Goal: Navigation & Orientation: Understand site structure

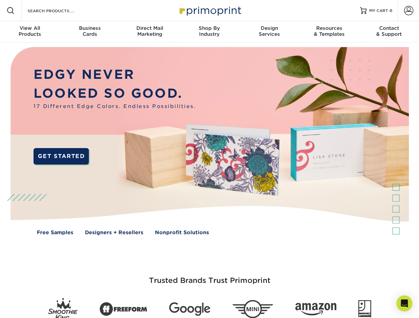
click at [209, 159] on img at bounding box center [209, 145] width 415 height 207
click at [11, 11] on span at bounding box center [11, 11] width 8 height 8
click at [408, 11] on span at bounding box center [408, 10] width 9 height 9
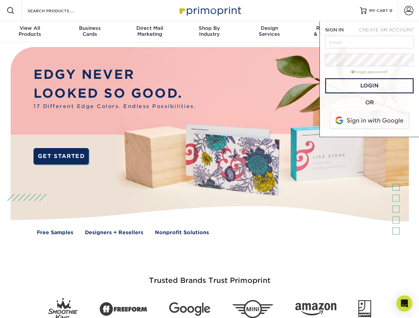
click at [30, 32] on div "View All Products" at bounding box center [30, 31] width 60 height 12
click at [90, 32] on div "Business Cards" at bounding box center [90, 31] width 60 height 12
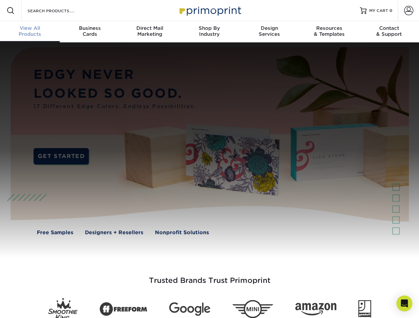
click at [150, 32] on div "Direct Mail Marketing" at bounding box center [150, 31] width 60 height 12
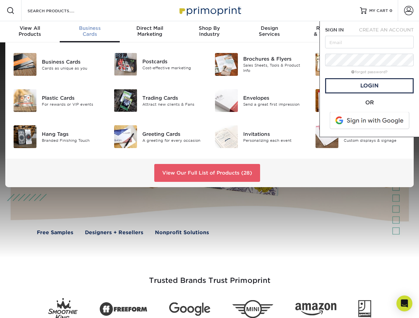
click at [209, 32] on div "Shop By Industry" at bounding box center [209, 31] width 60 height 12
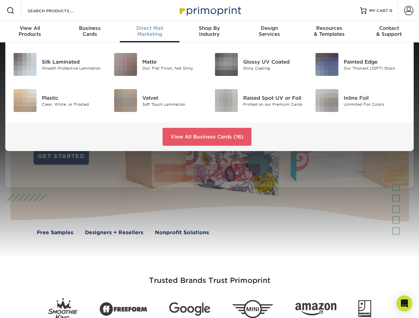
click at [269, 32] on div "Design Services" at bounding box center [270, 31] width 60 height 12
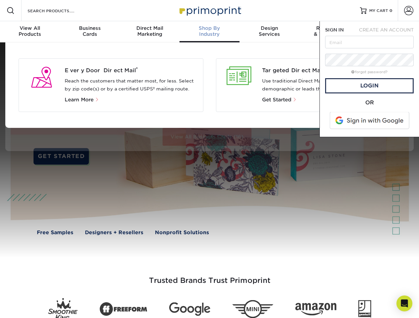
click at [329, 32] on span "SIGN IN" at bounding box center [334, 29] width 19 height 5
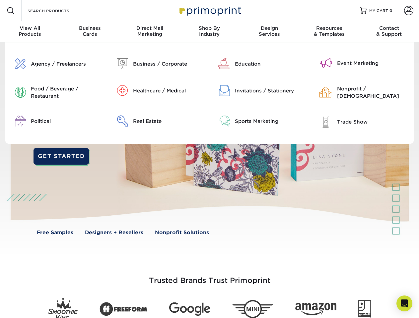
click at [389, 32] on div "Contact & Support" at bounding box center [389, 31] width 60 height 12
